Goal: Information Seeking & Learning: Learn about a topic

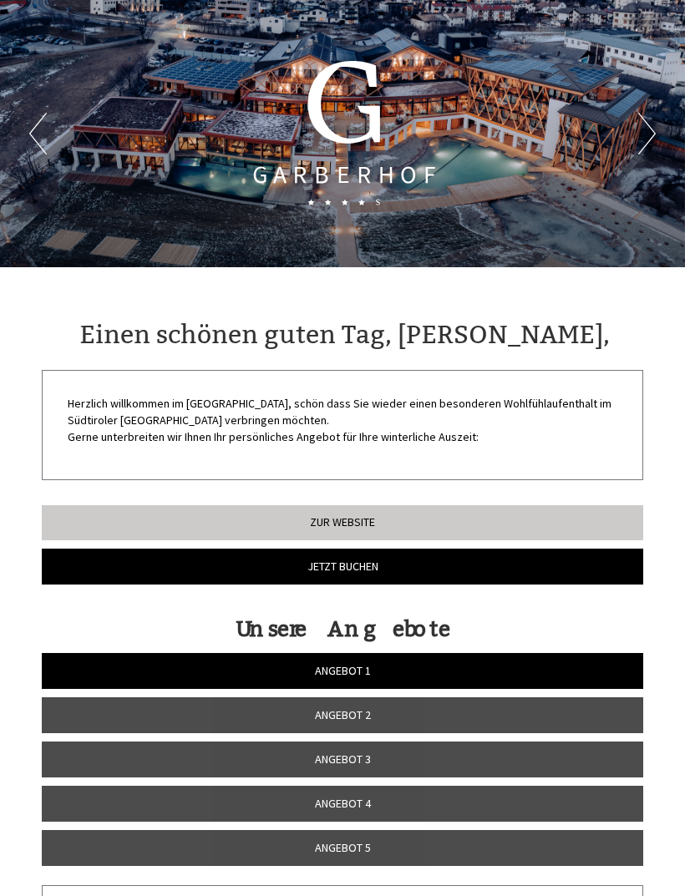
click at [355, 663] on span "Angebot 1" at bounding box center [343, 670] width 56 height 15
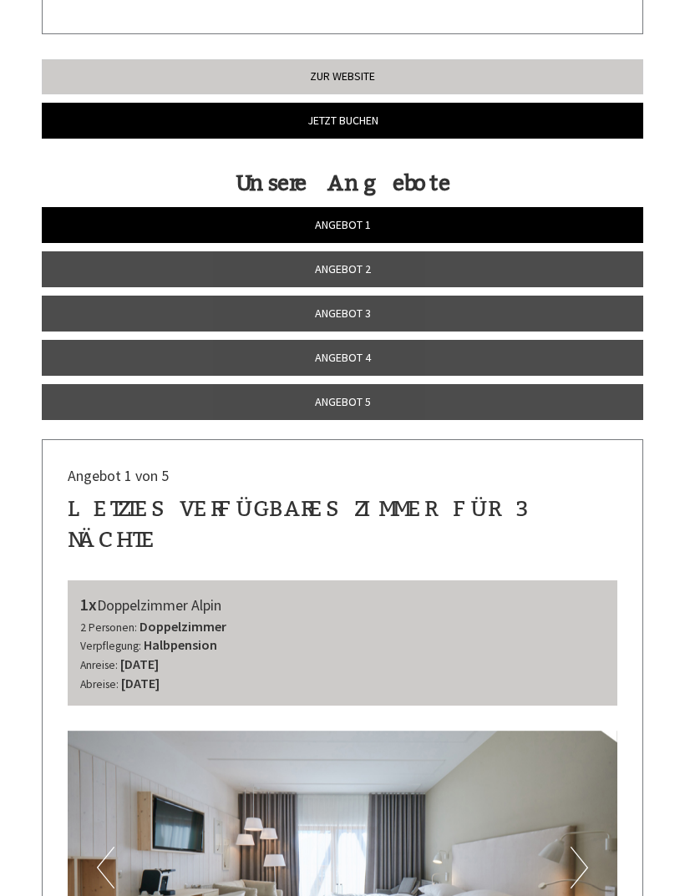
scroll to position [408, 0]
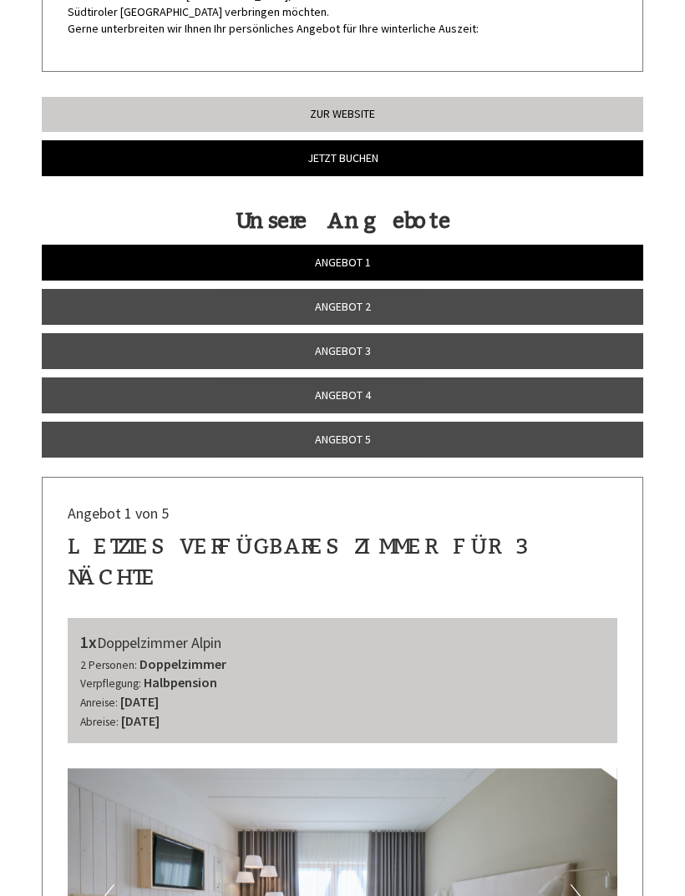
click at [393, 300] on link "Angebot 2" at bounding box center [342, 307] width 601 height 36
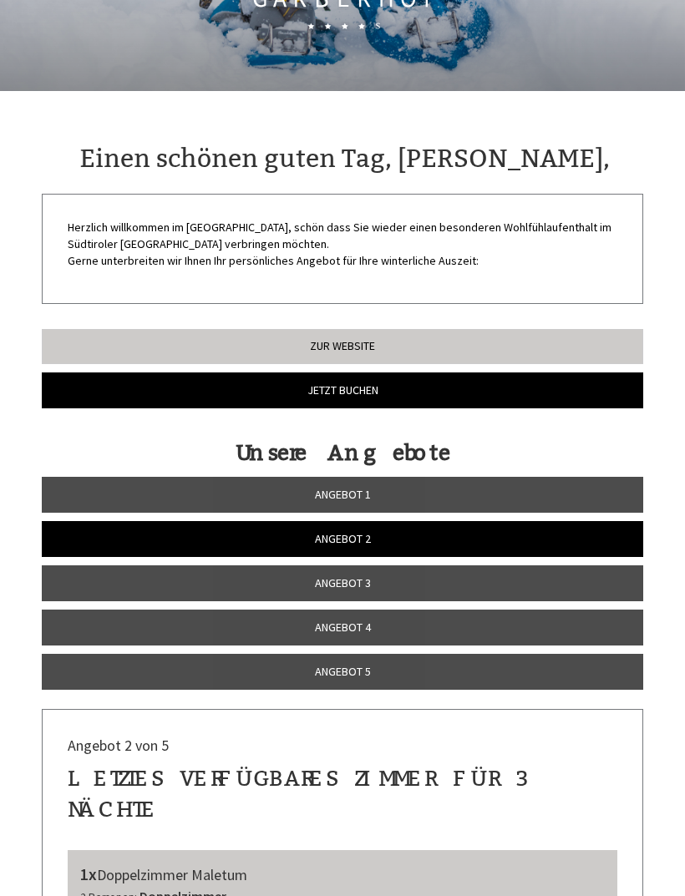
click at [373, 580] on link "Angebot 3" at bounding box center [342, 583] width 601 height 36
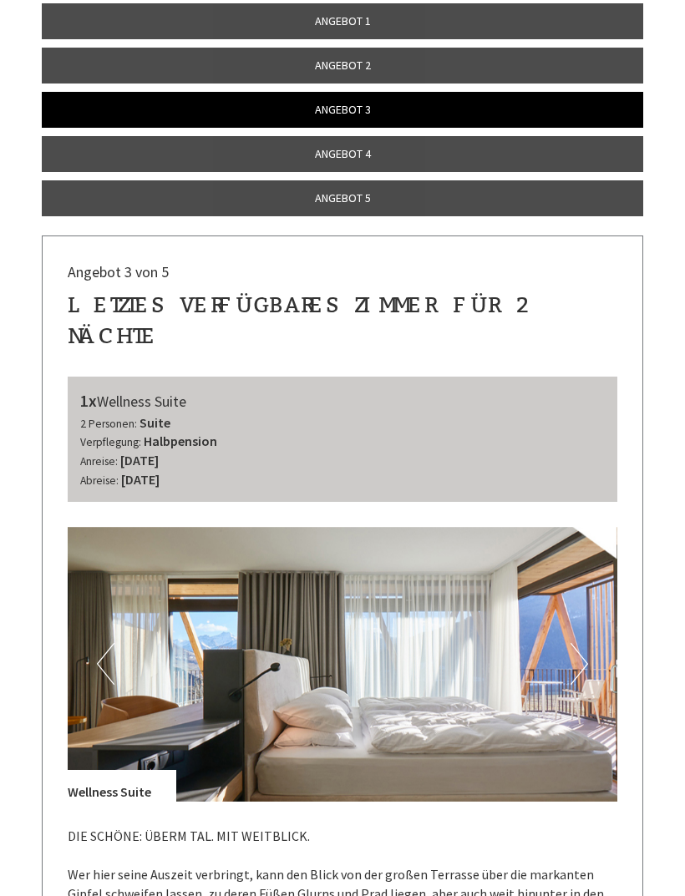
click at [372, 155] on link "Angebot 4" at bounding box center [342, 154] width 601 height 36
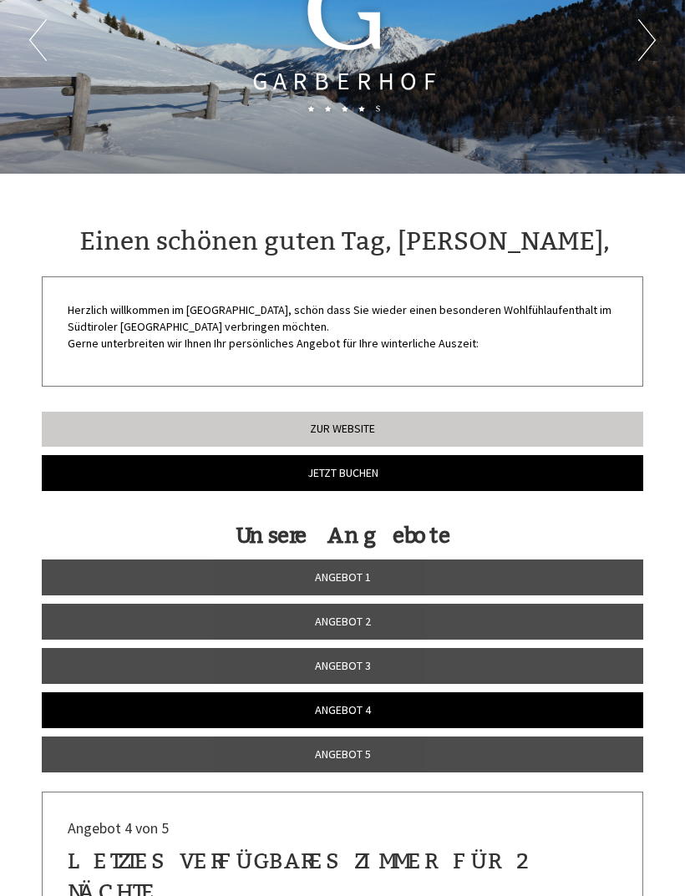
scroll to position [0, 0]
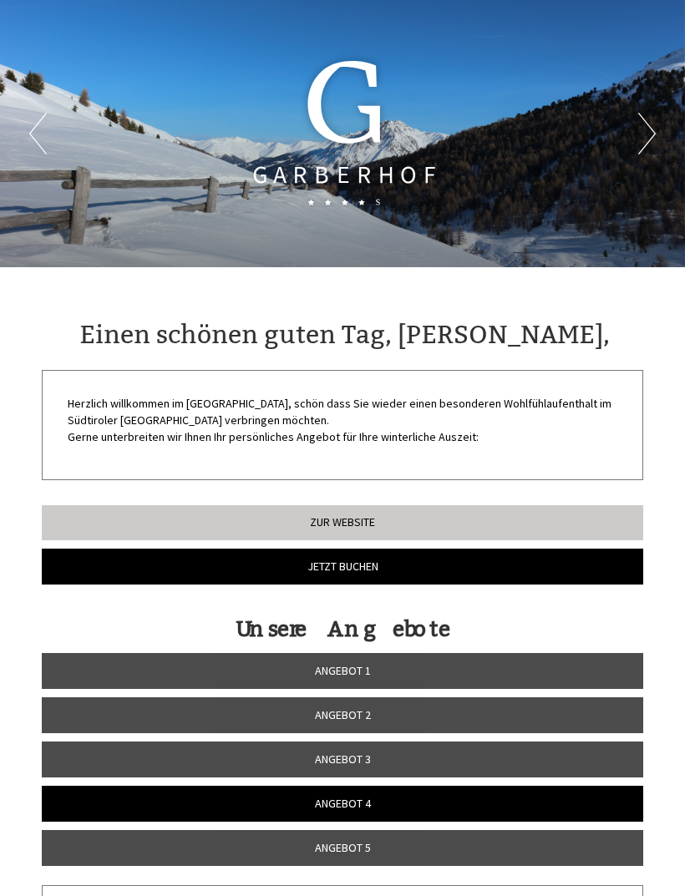
click at [380, 670] on link "Angebot 1" at bounding box center [342, 671] width 601 height 36
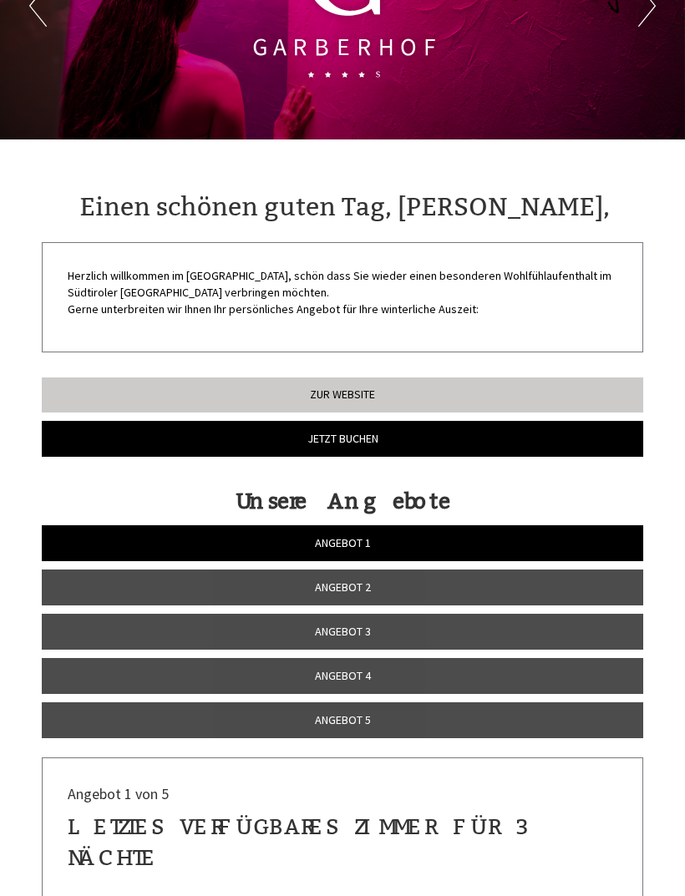
scroll to position [128, 0]
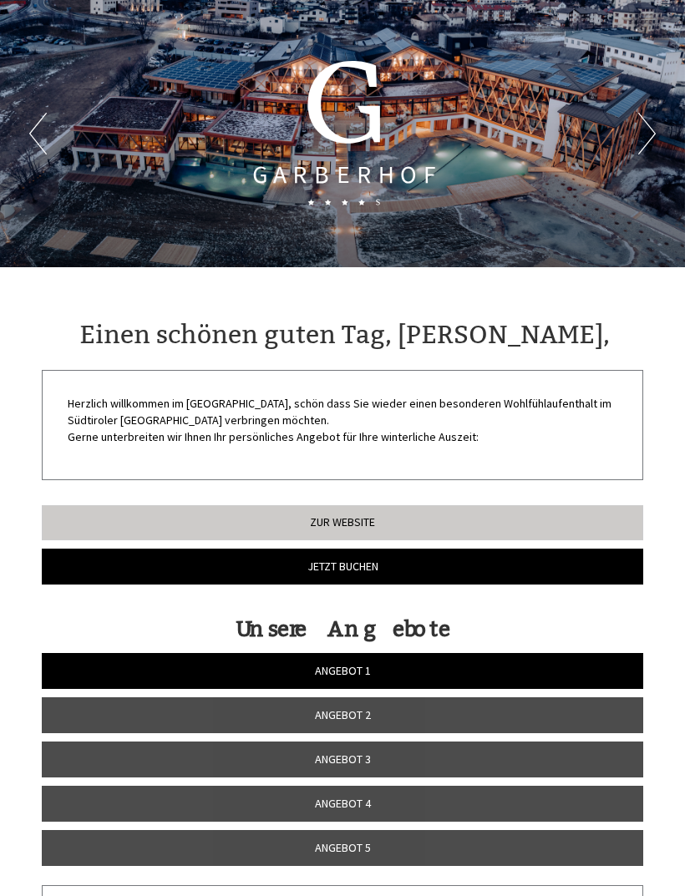
click at [368, 663] on span "Angebot 1" at bounding box center [343, 670] width 56 height 15
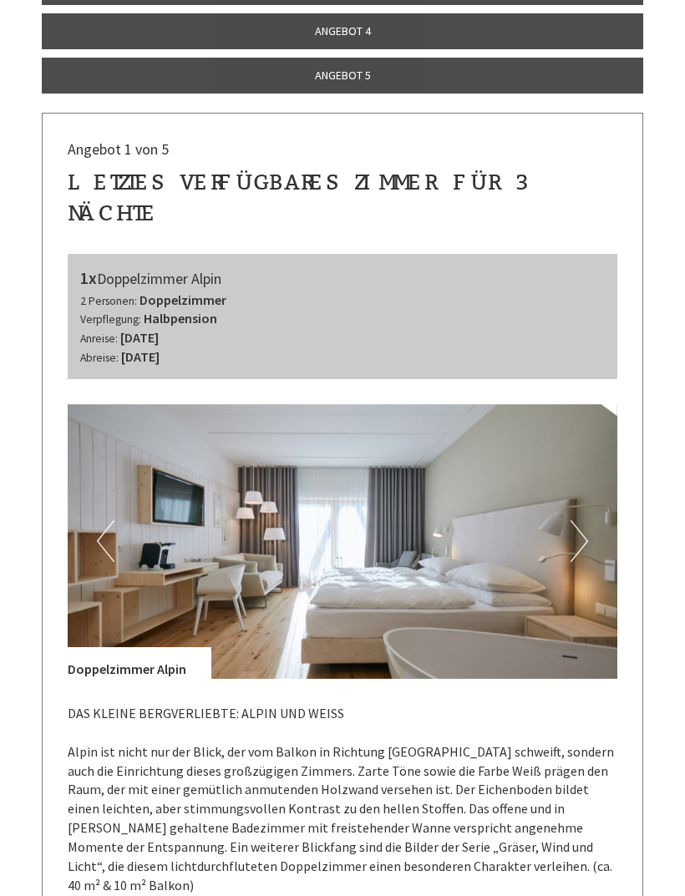
scroll to position [768, 0]
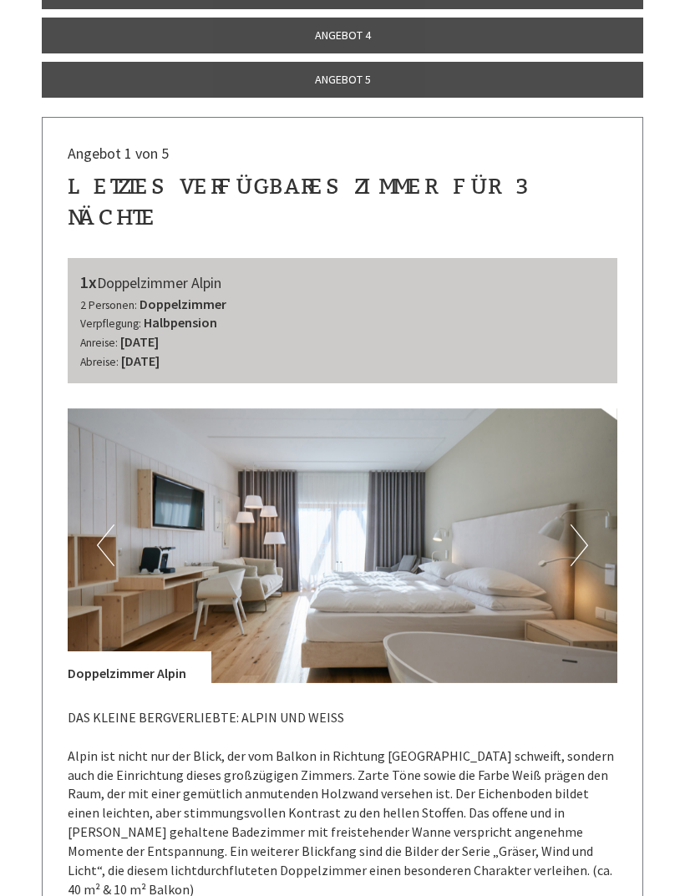
click at [573, 525] on button "Next" at bounding box center [579, 546] width 18 height 42
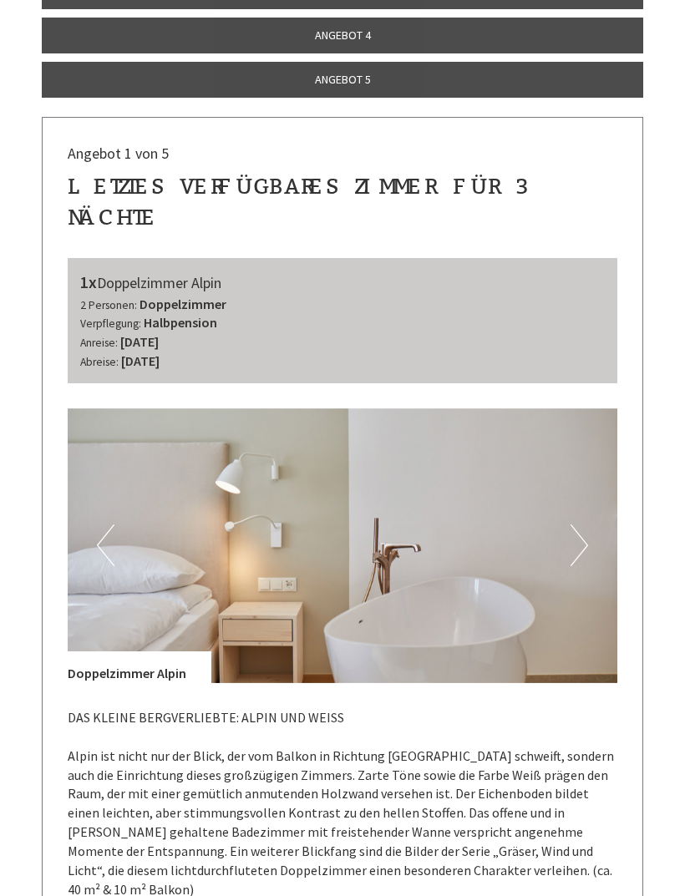
click at [572, 525] on button "Next" at bounding box center [579, 546] width 18 height 42
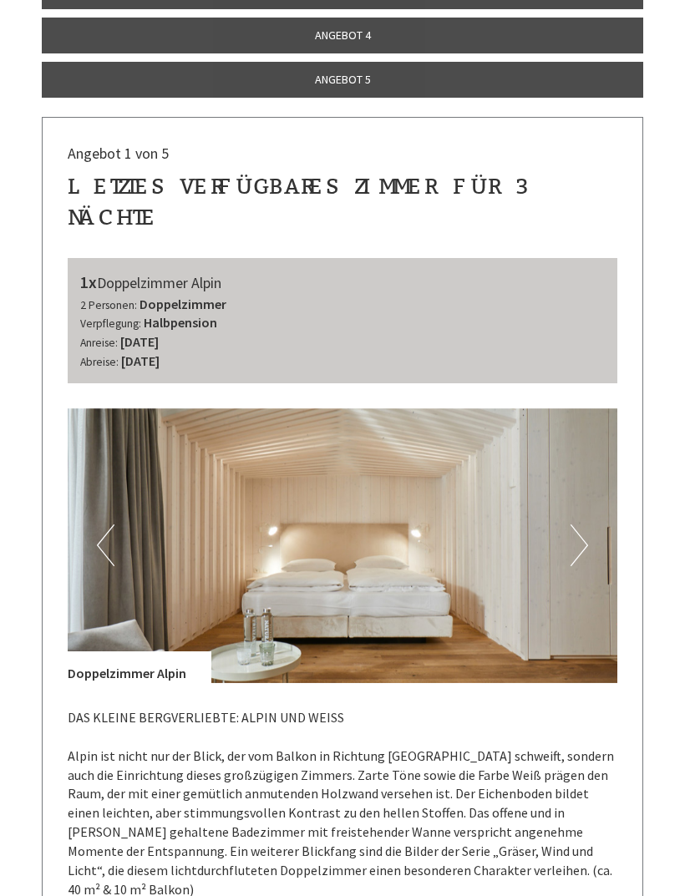
click at [570, 525] on button "Next" at bounding box center [579, 546] width 18 height 42
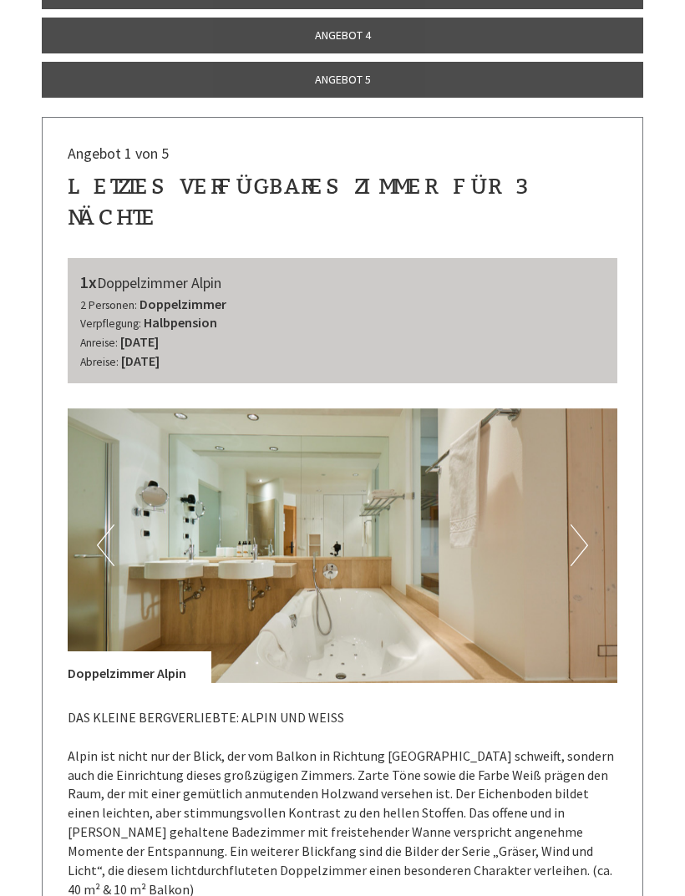
click at [116, 521] on img at bounding box center [343, 545] width 550 height 275
click at [121, 504] on img at bounding box center [343, 545] width 550 height 275
click at [575, 525] on button "Next" at bounding box center [579, 546] width 18 height 42
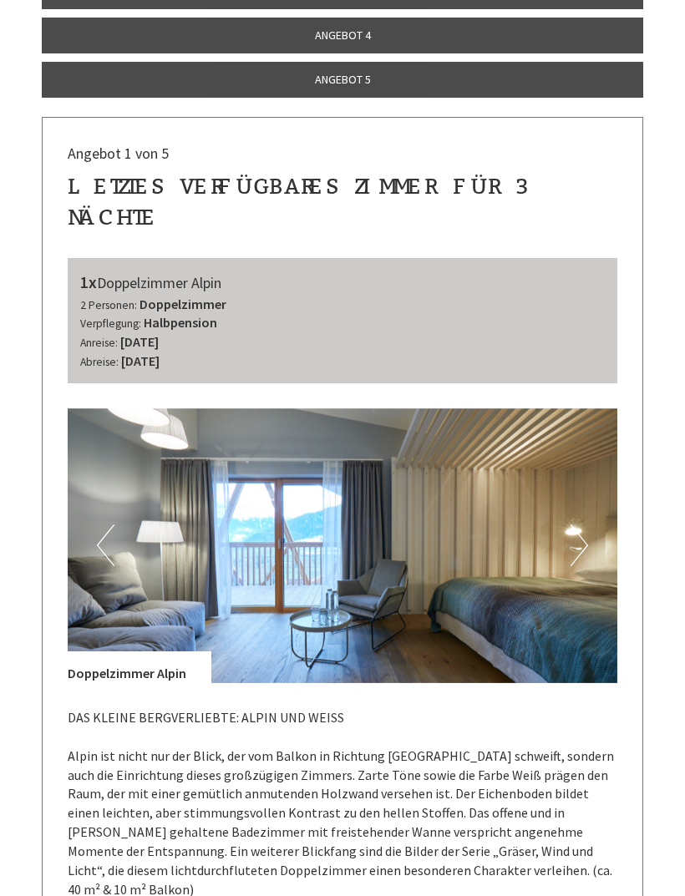
click at [582, 525] on button "Next" at bounding box center [579, 546] width 18 height 42
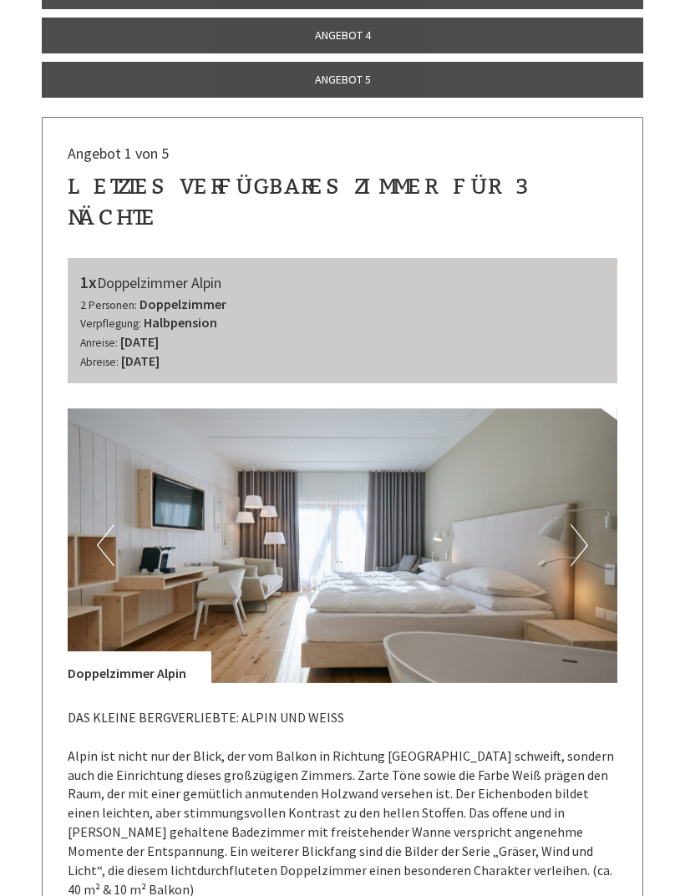
click at [592, 503] on img at bounding box center [343, 545] width 550 height 275
click at [586, 525] on button "Next" at bounding box center [579, 546] width 18 height 42
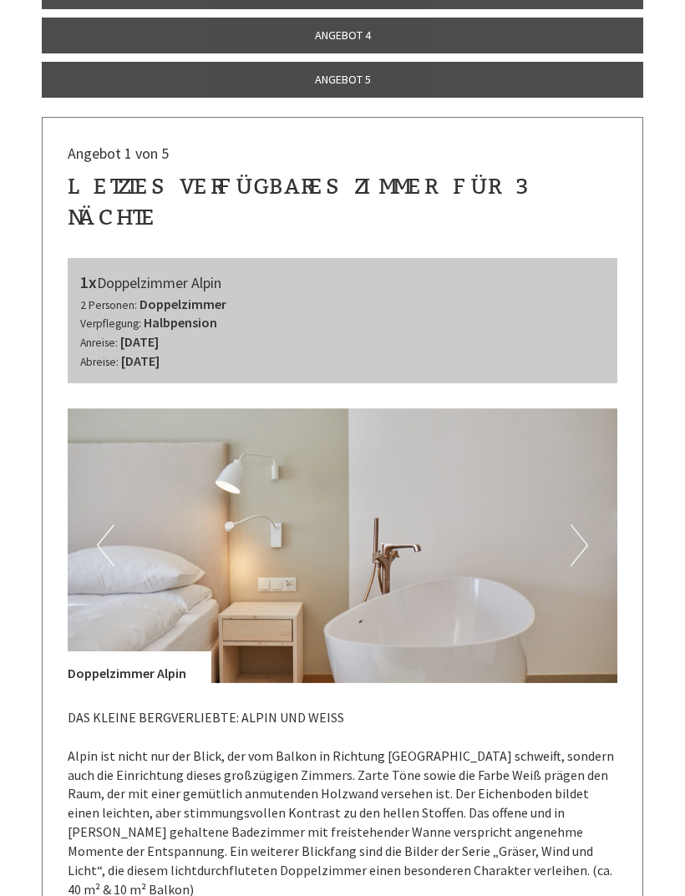
click at [589, 505] on img at bounding box center [343, 545] width 550 height 275
click at [585, 525] on button "Next" at bounding box center [579, 546] width 18 height 42
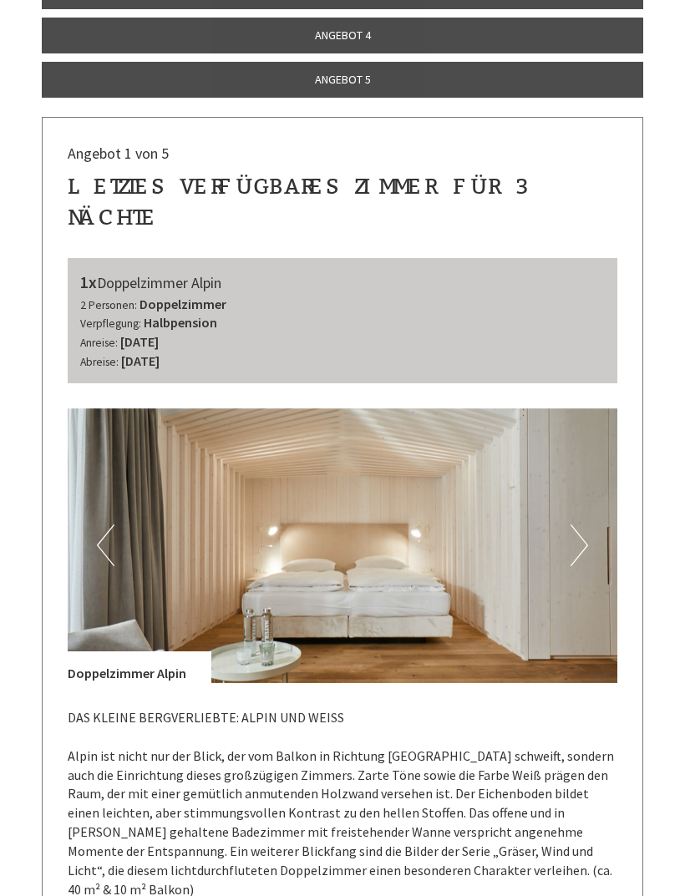
click at [588, 508] on img at bounding box center [343, 545] width 550 height 275
click at [576, 525] on button "Next" at bounding box center [579, 546] width 18 height 42
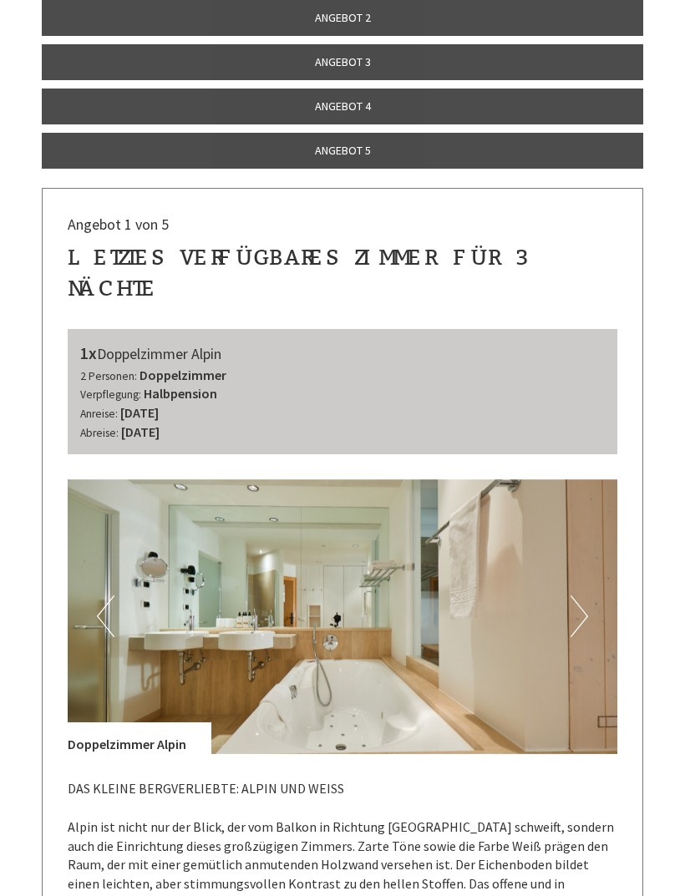
scroll to position [697, 0]
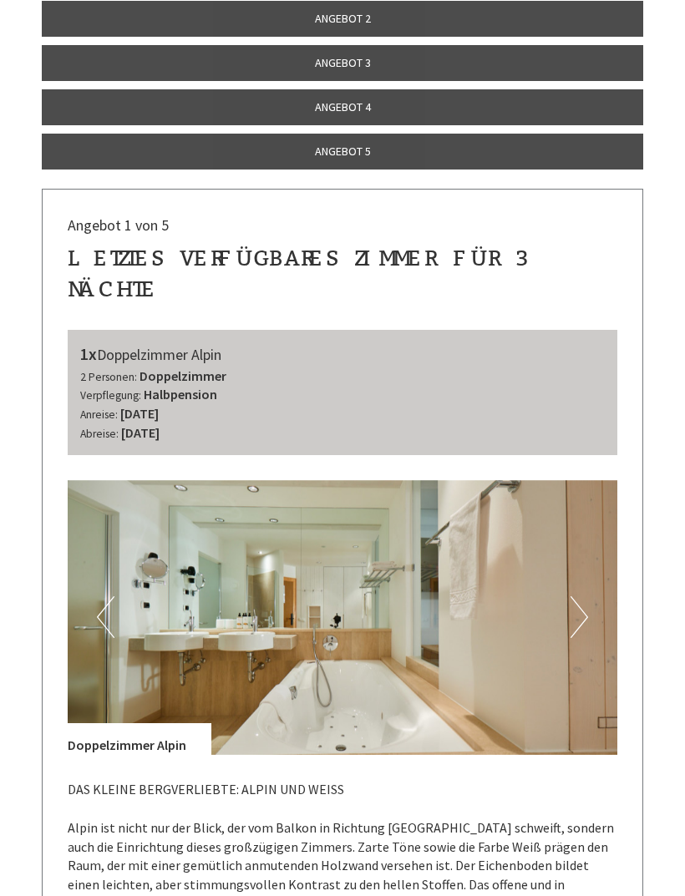
click at [582, 596] on button "Next" at bounding box center [579, 617] width 18 height 42
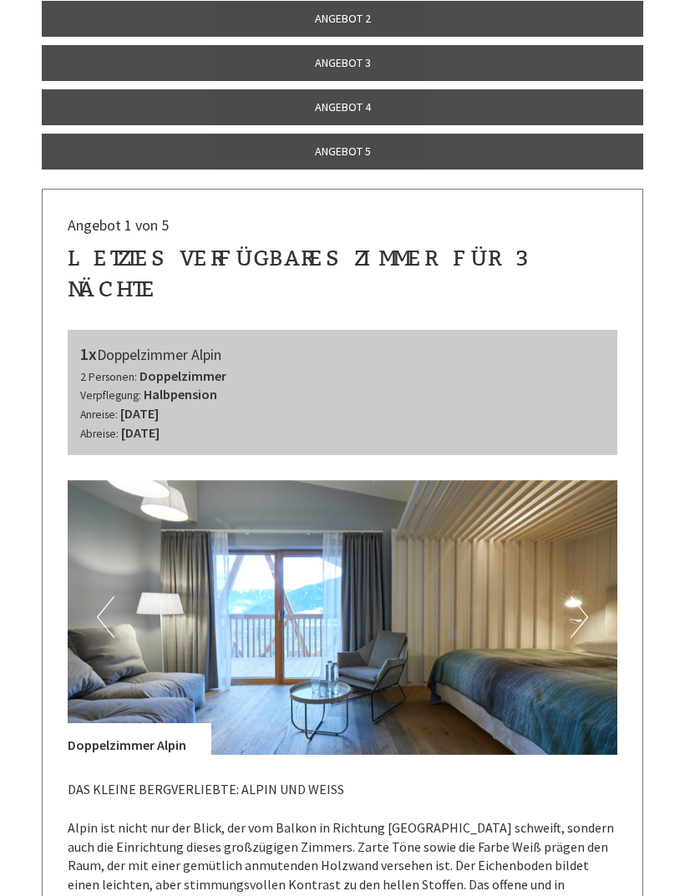
click at [577, 596] on button "Next" at bounding box center [579, 617] width 18 height 42
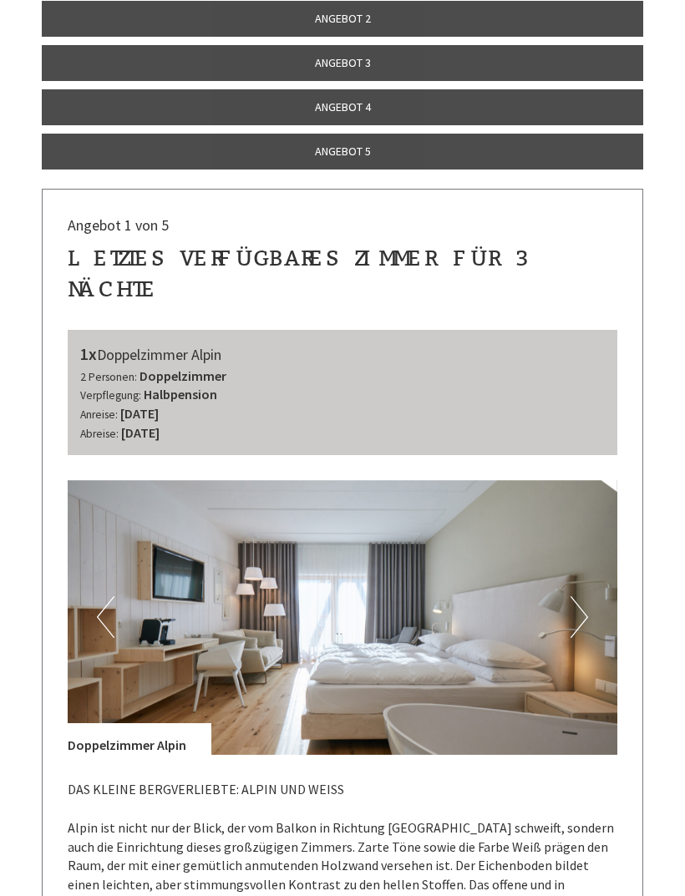
click at [580, 596] on button "Next" at bounding box center [579, 617] width 18 height 42
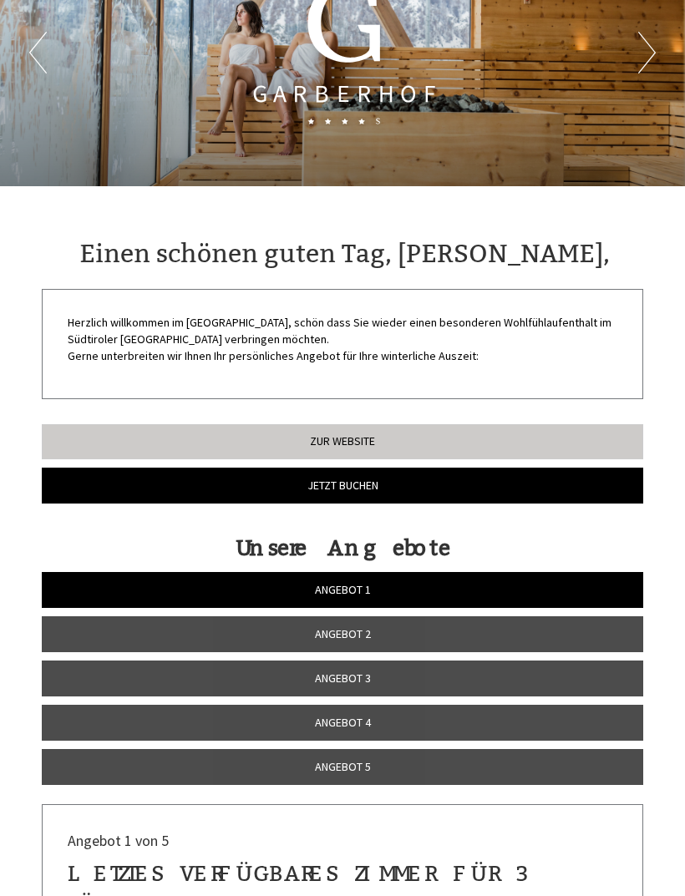
scroll to position [0, 0]
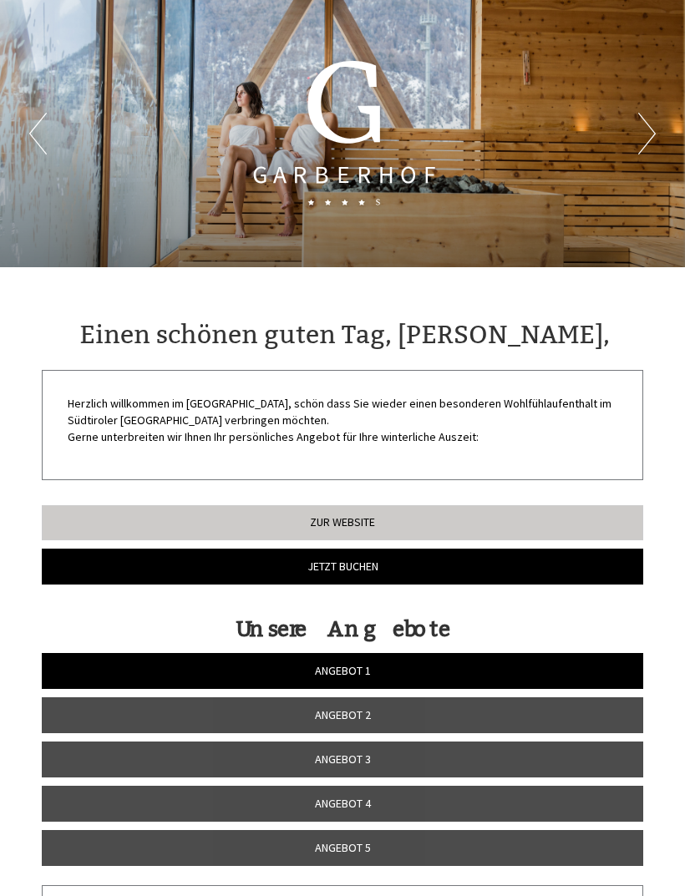
click at [346, 525] on link "Zur Website" at bounding box center [342, 522] width 601 height 35
